Goal: Navigation & Orientation: Find specific page/section

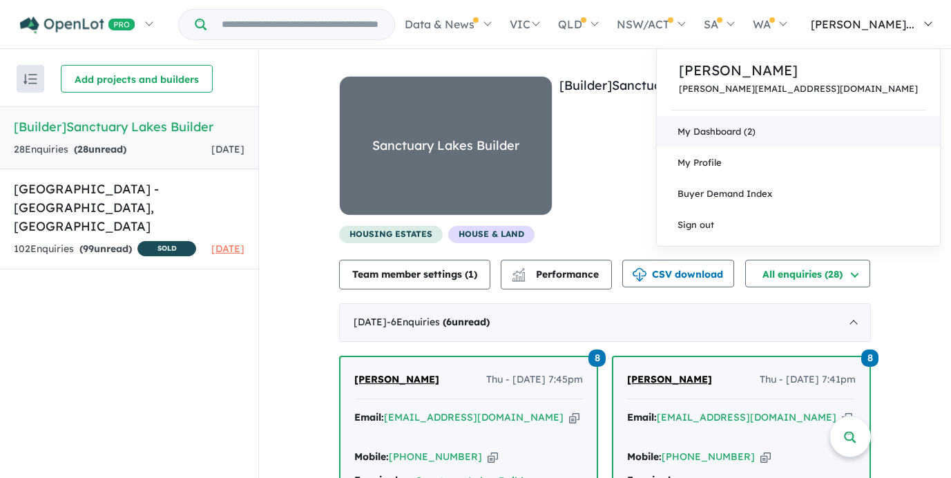
click at [864, 139] on link "My Dashboard (2)" at bounding box center [798, 131] width 283 height 31
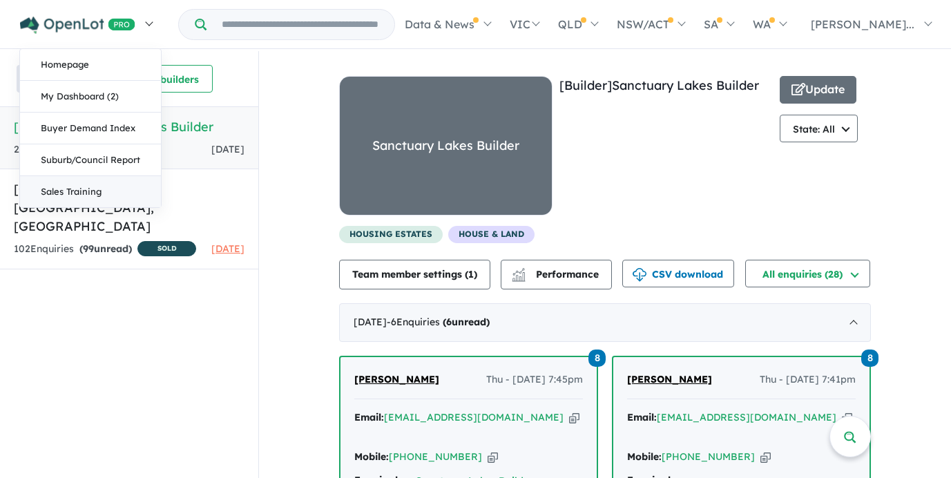
click at [87, 195] on link "Sales Training" at bounding box center [90, 191] width 141 height 31
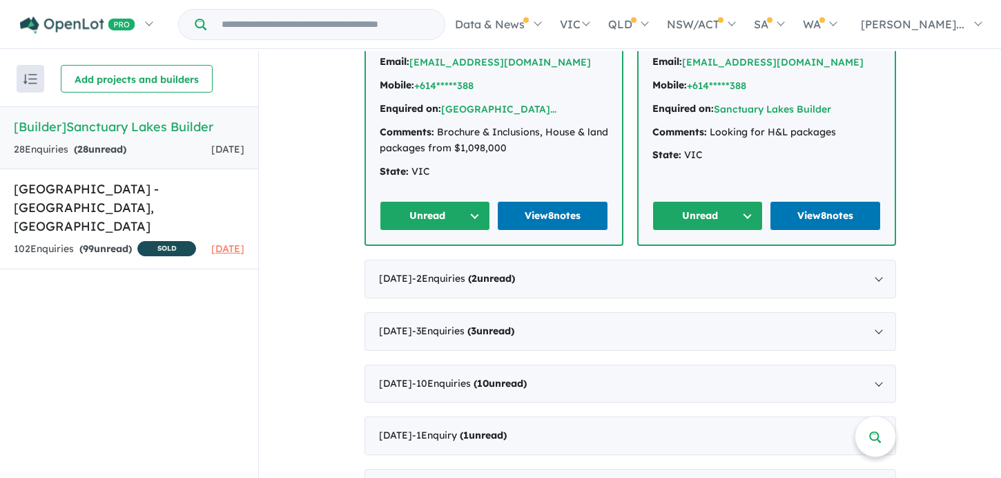
scroll to position [909, 0]
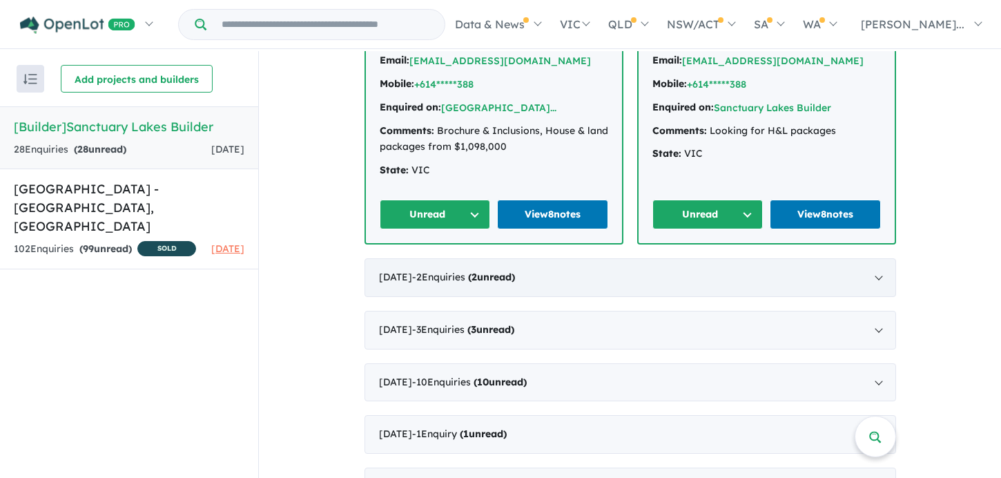
click at [502, 271] on strong "( 2 unread)" at bounding box center [491, 277] width 47 height 12
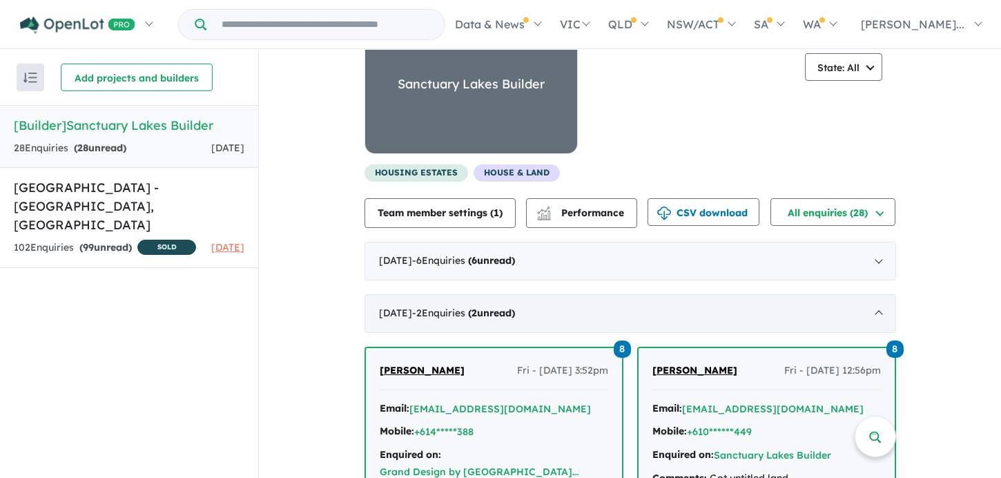
scroll to position [0, 0]
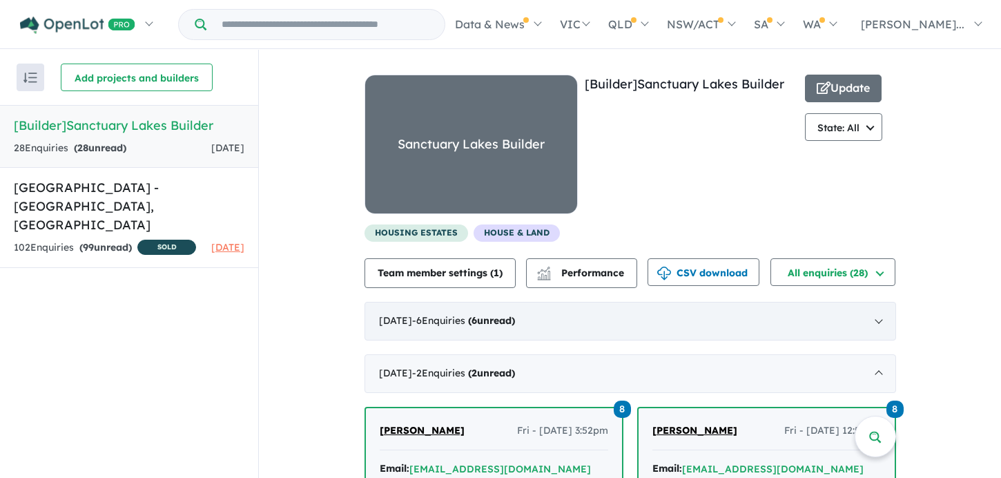
click at [515, 325] on strong "( 6 unread)" at bounding box center [491, 320] width 47 height 12
